Goal: Find specific page/section: Find specific page/section

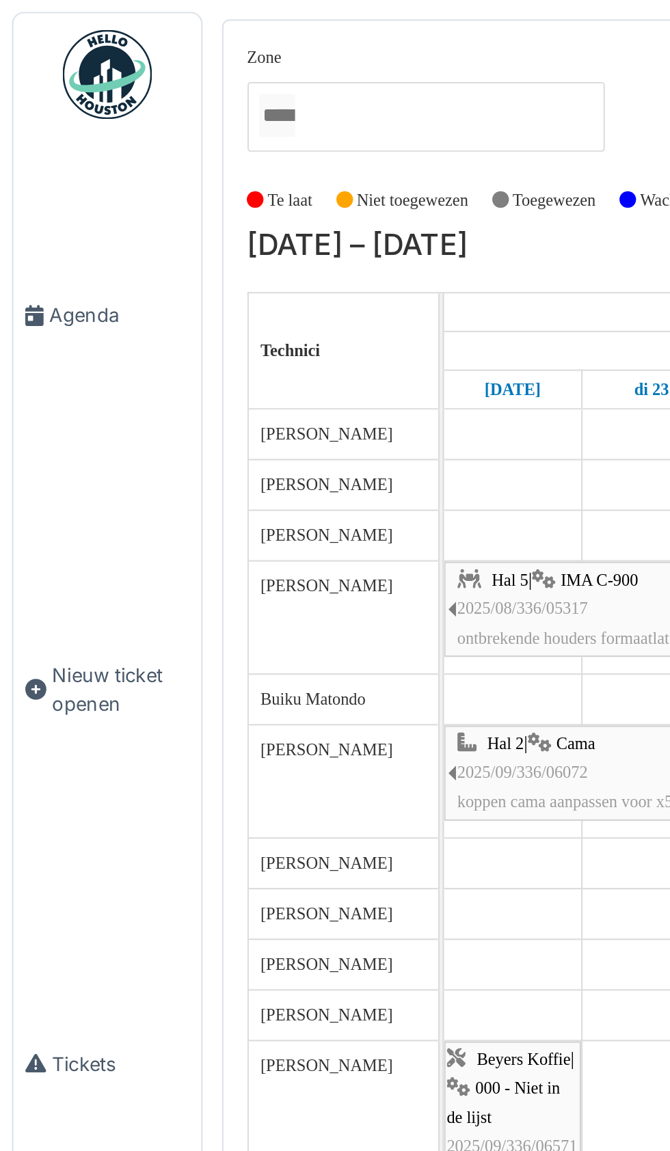
click at [38, 151] on span "Agenda" at bounding box center [55, 144] width 64 height 13
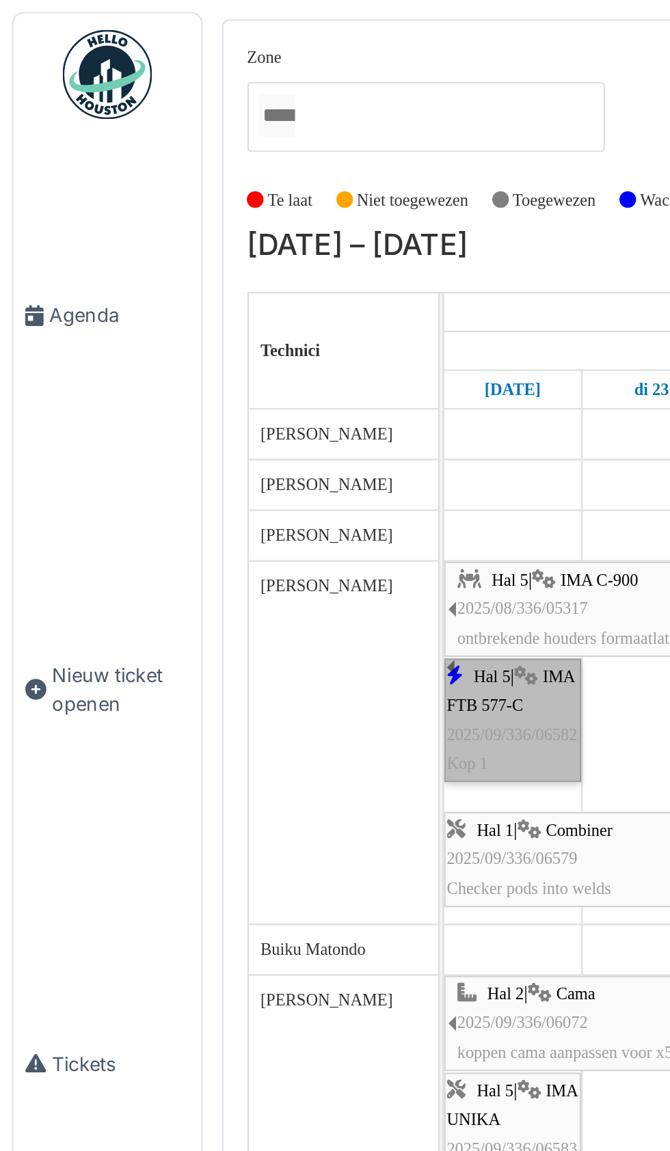
click at [238, 333] on span "2025/09/336/06582" at bounding box center [235, 337] width 60 height 8
